Goal: Information Seeking & Learning: Learn about a topic

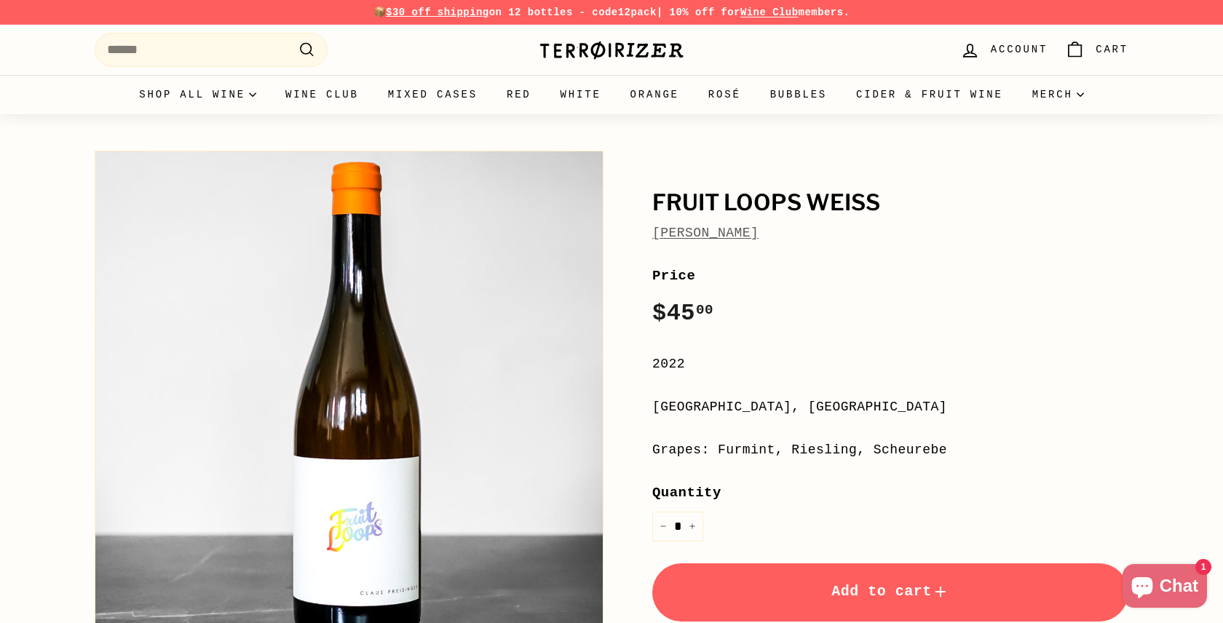
click at [738, 236] on link "[PERSON_NAME]" at bounding box center [705, 233] width 106 height 15
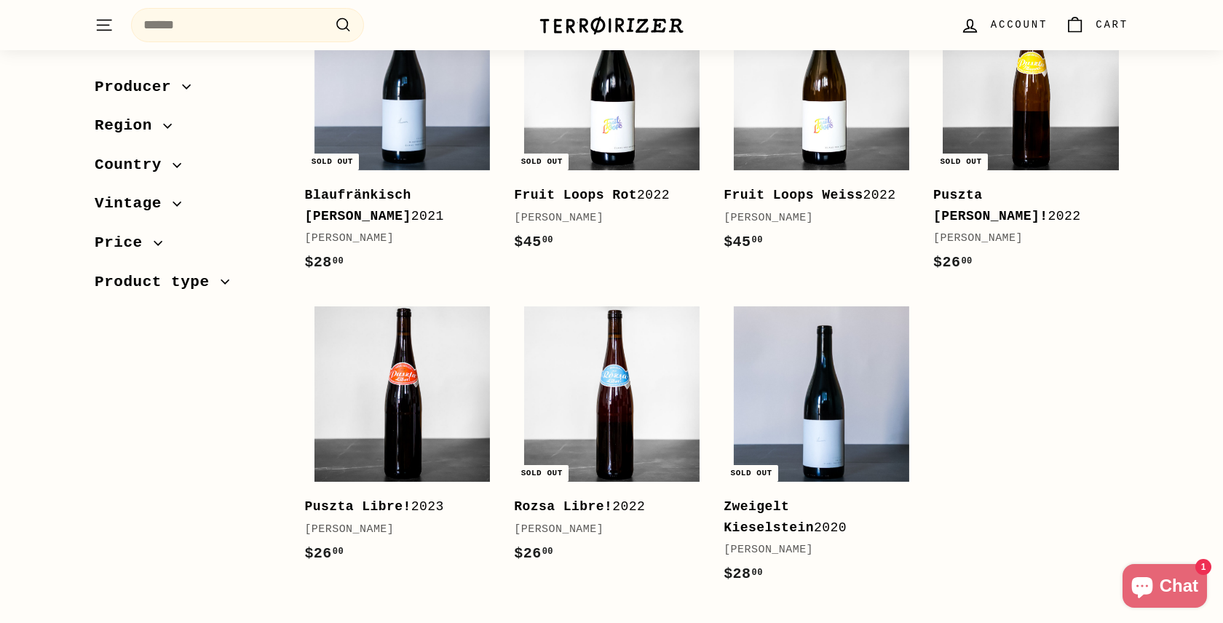
scroll to position [266, 0]
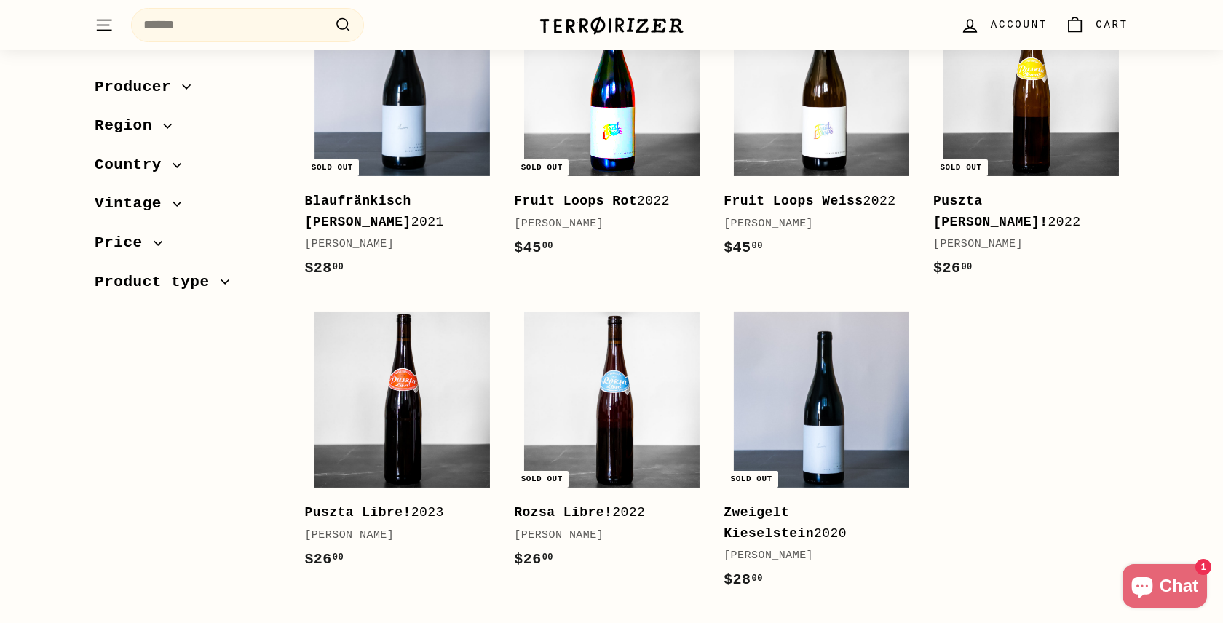
click at [564, 103] on img at bounding box center [611, 88] width 175 height 175
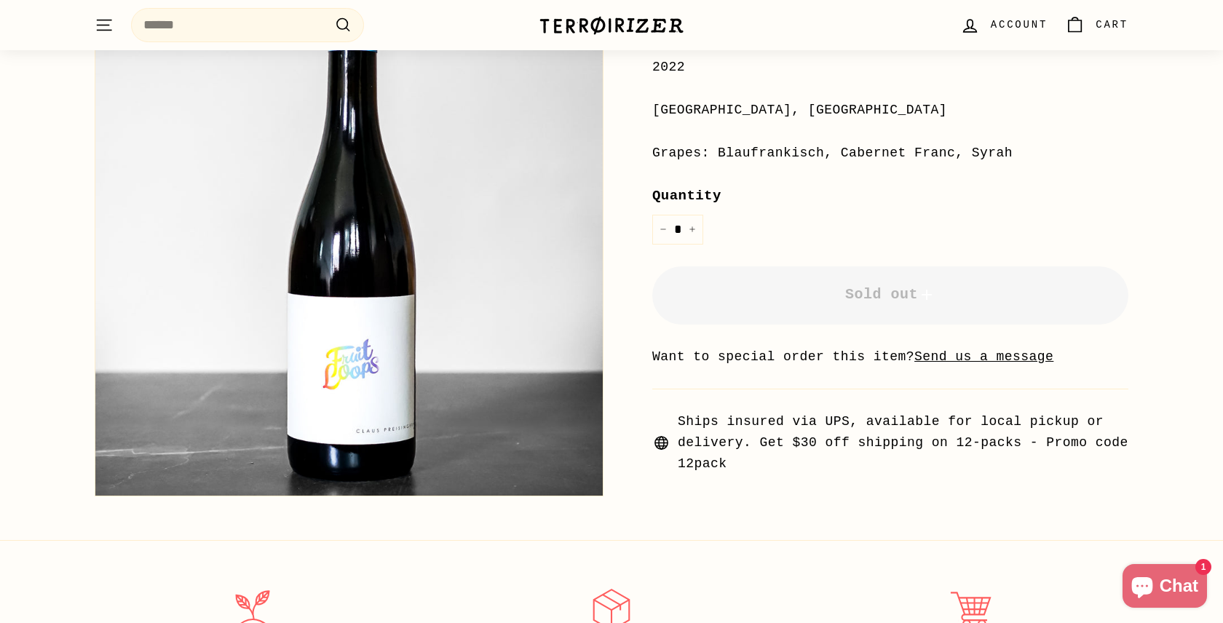
scroll to position [76, 0]
